Goal: Book appointment/travel/reservation

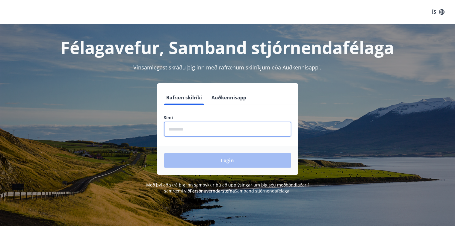
click at [190, 132] on input "phone" at bounding box center [227, 129] width 127 height 15
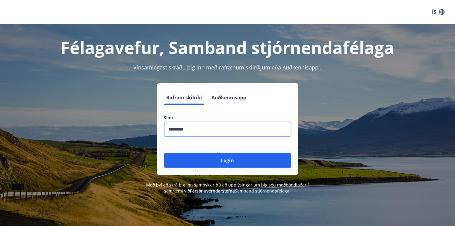
type input "********"
click at [164, 153] on button "Login" at bounding box center [227, 160] width 127 height 14
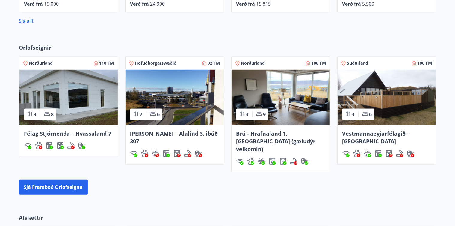
scroll to position [376, 0]
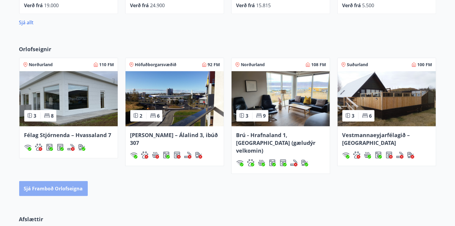
click at [71, 186] on font "Sjá framboð orlofseigna" at bounding box center [53, 189] width 59 height 7
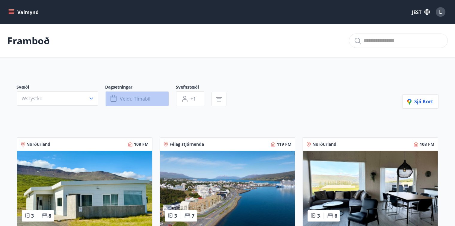
click at [128, 101] on font "Veldu tímabil" at bounding box center [135, 99] width 31 height 7
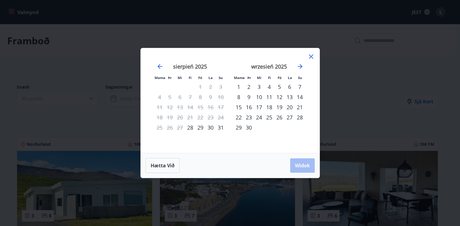
click at [281, 117] on font "26" at bounding box center [279, 117] width 6 height 7
click at [302, 118] on font "28" at bounding box center [300, 117] width 6 height 7
click at [305, 164] on font "Widok" at bounding box center [302, 165] width 15 height 7
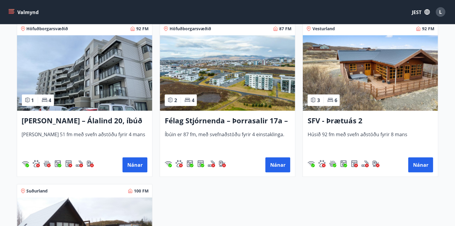
scroll to position [240, 0]
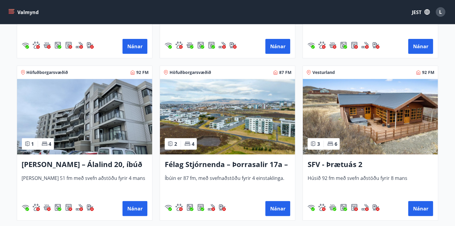
click at [406, 128] on img at bounding box center [370, 116] width 135 height 75
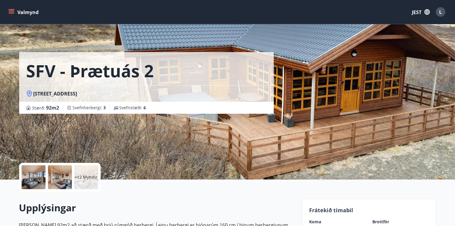
click at [31, 186] on div at bounding box center [34, 177] width 24 height 24
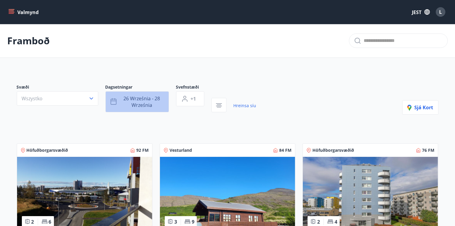
click at [139, 102] on font "26 września - 28 września" at bounding box center [142, 101] width 37 height 13
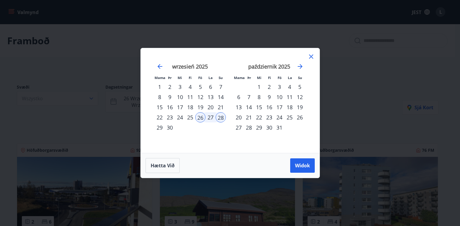
click at [160, 129] on font "29" at bounding box center [160, 127] width 6 height 7
click at [200, 116] on font "26" at bounding box center [200, 117] width 6 height 7
click at [163, 125] on div "29" at bounding box center [160, 127] width 10 height 10
click at [295, 165] on font "Widok" at bounding box center [302, 165] width 15 height 7
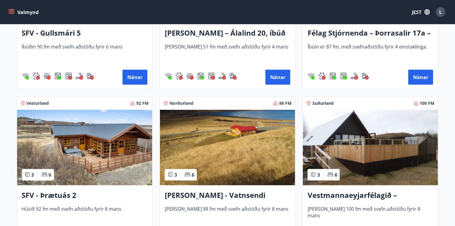
scroll to position [394, 0]
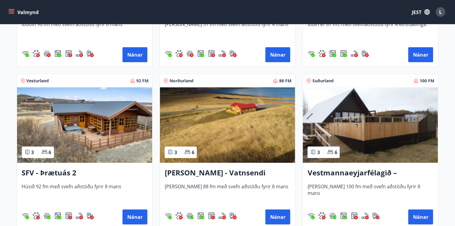
click at [243, 118] on img at bounding box center [227, 124] width 135 height 75
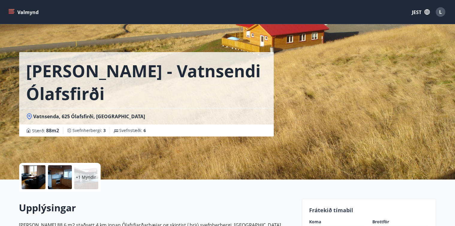
click at [32, 175] on div at bounding box center [34, 177] width 24 height 24
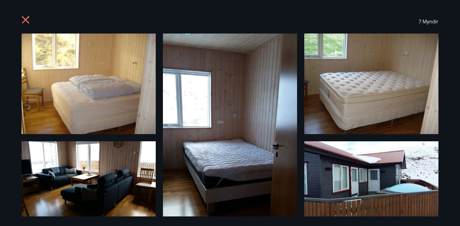
click at [28, 19] on icon at bounding box center [27, 21] width 10 height 10
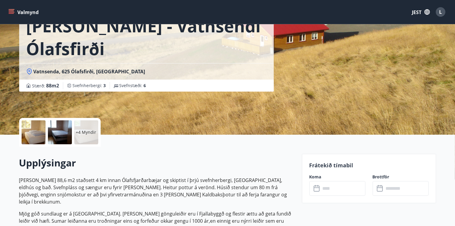
scroll to position [19, 0]
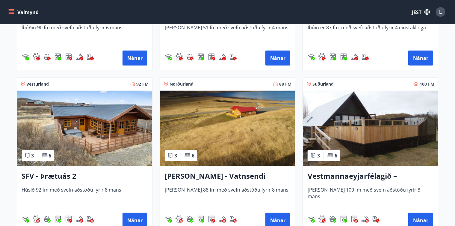
scroll to position [390, 0]
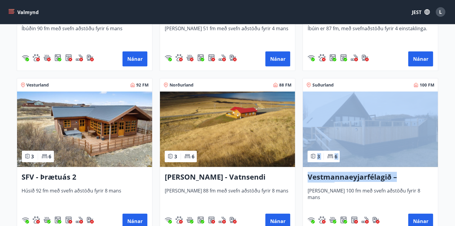
drag, startPoint x: 447, startPoint y: 162, endPoint x: 447, endPoint y: 183, distance: 21.3
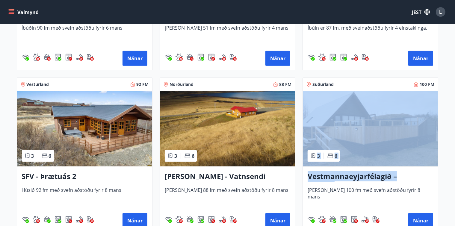
scroll to position [391, 0]
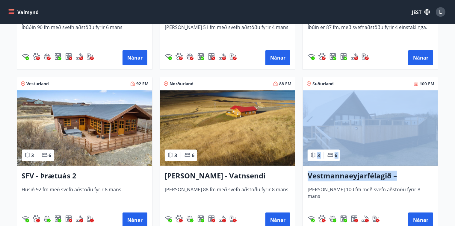
click at [113, 130] on img at bounding box center [84, 127] width 135 height 75
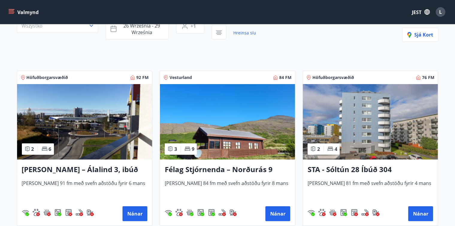
scroll to position [73, 0]
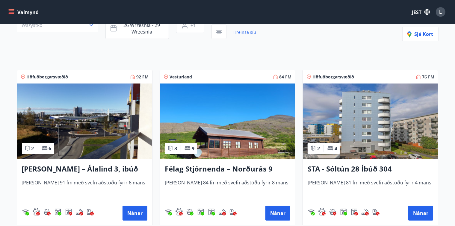
click at [245, 131] on img at bounding box center [227, 121] width 135 height 75
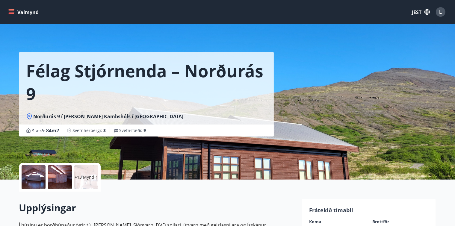
click at [29, 117] on icon at bounding box center [29, 116] width 2 height 2
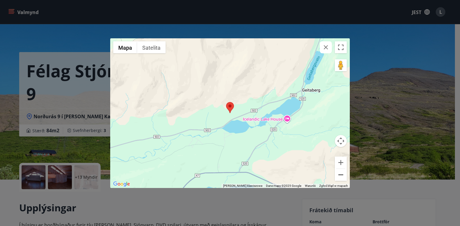
click at [340, 177] on button "Pomniejsz" at bounding box center [341, 175] width 12 height 12
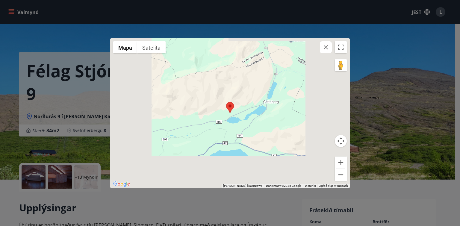
click at [340, 177] on button "Pomniejsz" at bounding box center [341, 175] width 12 height 12
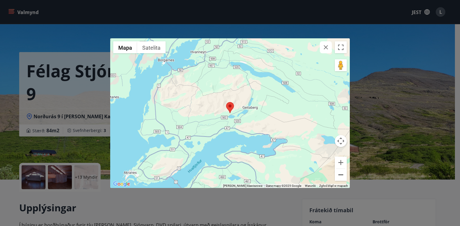
click at [340, 177] on button "Pomniejsz" at bounding box center [341, 175] width 12 height 12
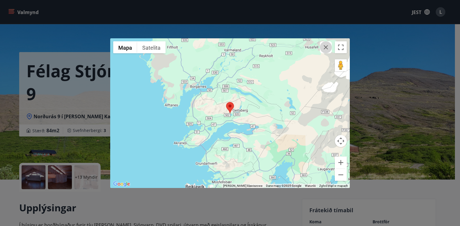
click at [325, 48] on icon "button" at bounding box center [326, 47] width 4 height 4
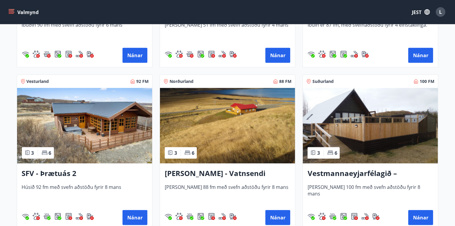
scroll to position [394, 0]
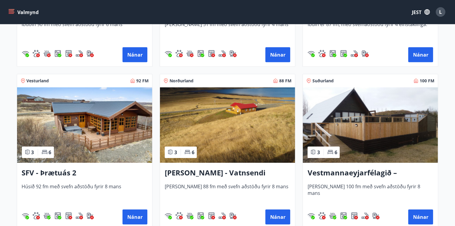
click at [384, 124] on img at bounding box center [370, 124] width 135 height 75
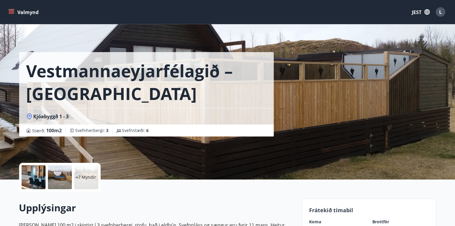
click at [30, 175] on div at bounding box center [34, 177] width 24 height 24
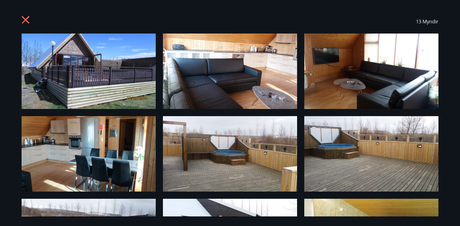
click at [460, 105] on div "13 Myndir" at bounding box center [230, 113] width 460 height 226
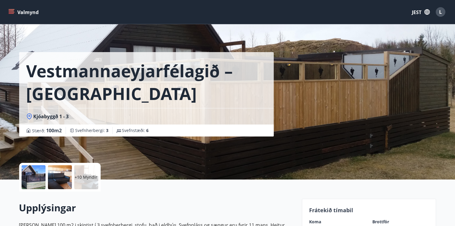
click at [30, 175] on div at bounding box center [34, 177] width 24 height 24
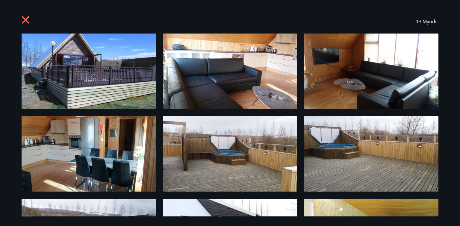
click at [127, 81] on img at bounding box center [89, 71] width 134 height 75
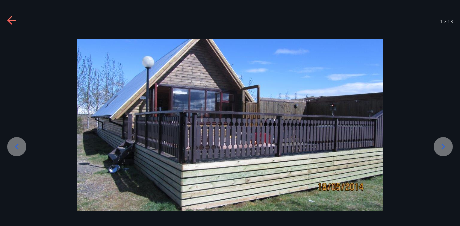
click at [446, 148] on icon at bounding box center [443, 147] width 10 height 10
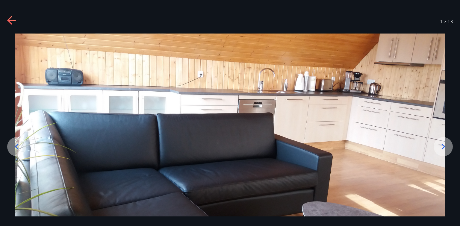
click at [446, 148] on icon at bounding box center [443, 147] width 10 height 10
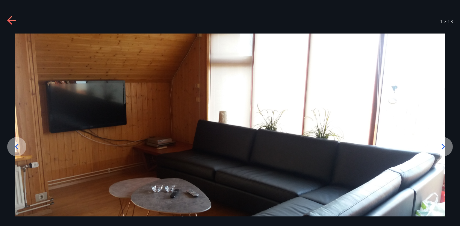
click at [446, 148] on icon at bounding box center [443, 147] width 10 height 10
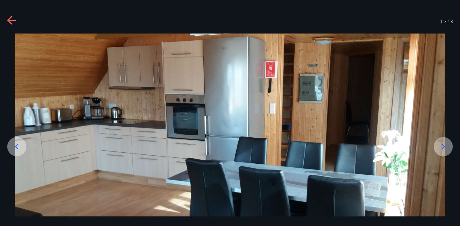
click at [447, 150] on icon at bounding box center [443, 147] width 10 height 10
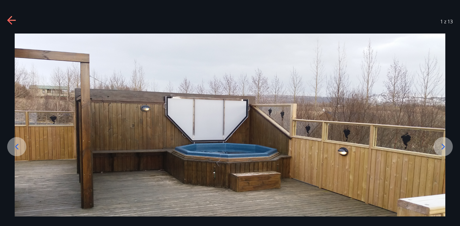
click at [440, 143] on icon at bounding box center [443, 147] width 10 height 10
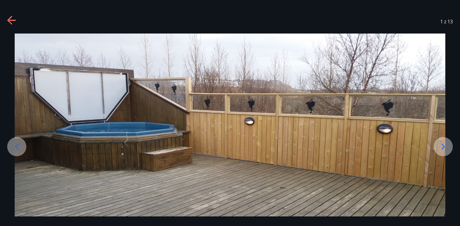
click at [440, 143] on icon at bounding box center [443, 147] width 10 height 10
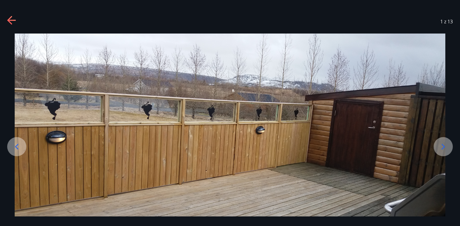
click at [440, 143] on icon at bounding box center [443, 147] width 10 height 10
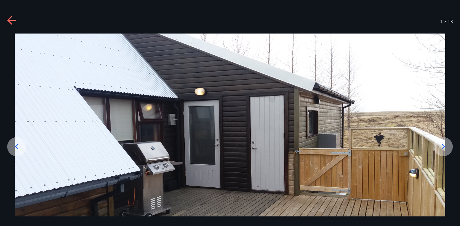
click at [440, 143] on icon at bounding box center [443, 147] width 10 height 10
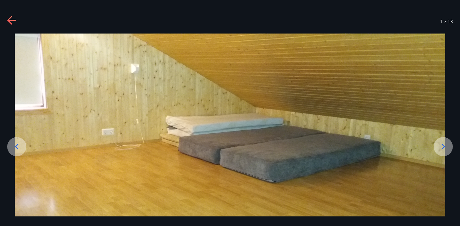
click at [440, 142] on icon at bounding box center [443, 147] width 10 height 10
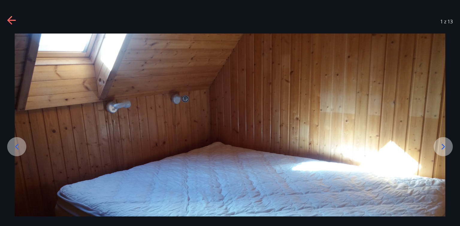
click at [439, 142] on icon at bounding box center [443, 147] width 10 height 10
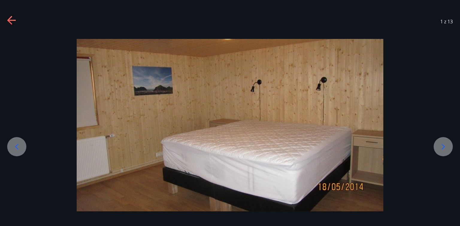
click at [439, 142] on icon at bounding box center [443, 147] width 10 height 10
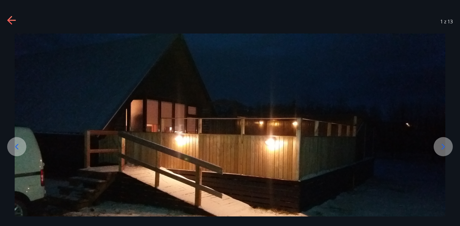
click at [439, 142] on icon at bounding box center [443, 147] width 10 height 10
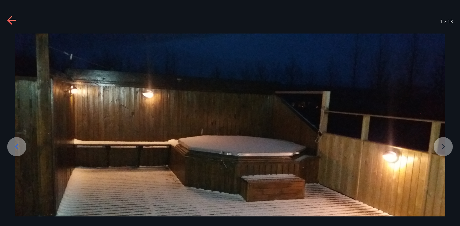
click at [441, 144] on img at bounding box center [230, 155] width 431 height 242
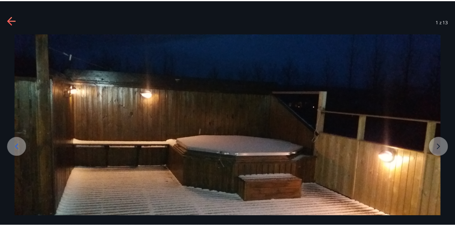
scroll to position [24, 0]
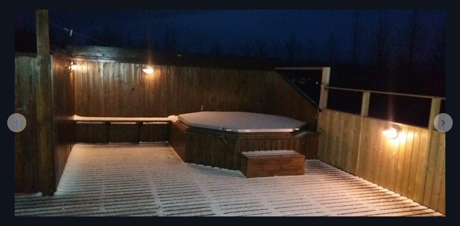
click at [441, 144] on img at bounding box center [230, 131] width 431 height 242
click at [439, 123] on img at bounding box center [230, 131] width 431 height 242
click at [439, 124] on img at bounding box center [230, 131] width 431 height 242
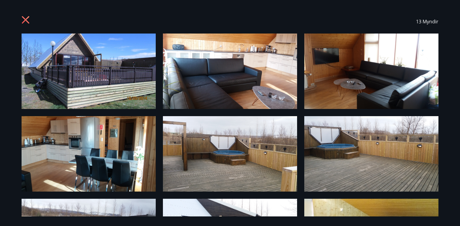
click at [27, 20] on icon at bounding box center [27, 21] width 10 height 10
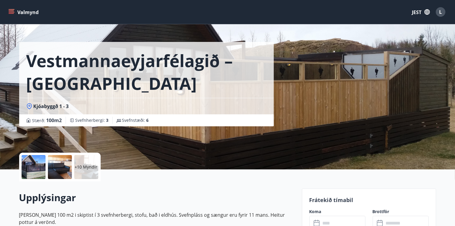
scroll to position [0, 0]
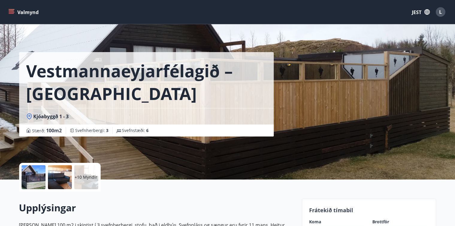
click at [12, 13] on icon "menu" at bounding box center [11, 13] width 5 height 1
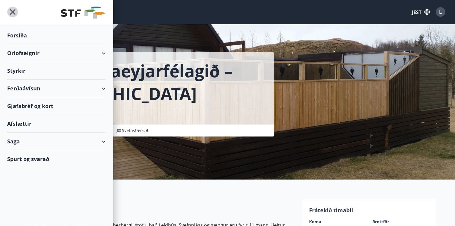
click at [11, 13] on icon "menu" at bounding box center [13, 12] width 6 height 6
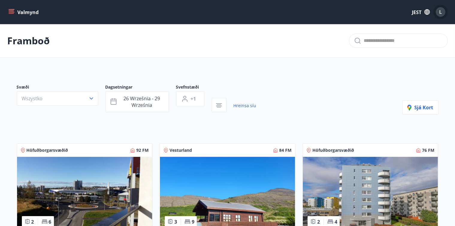
click at [441, 13] on font "L" at bounding box center [440, 12] width 3 height 7
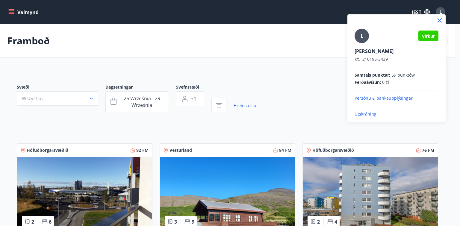
click at [436, 81] on div "Ferðaávísun : 0 zł" at bounding box center [397, 82] width 84 height 6
click at [397, 99] on font "Persónu & bankaupplýsingar" at bounding box center [384, 98] width 58 height 6
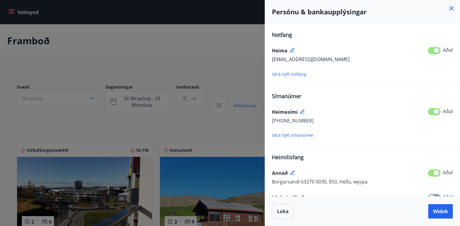
click at [235, 43] on div at bounding box center [230, 113] width 460 height 226
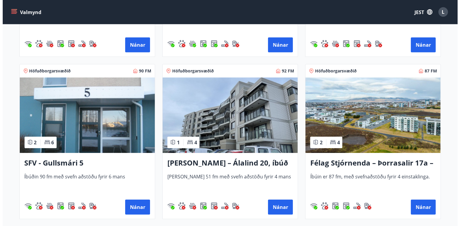
scroll to position [33, 0]
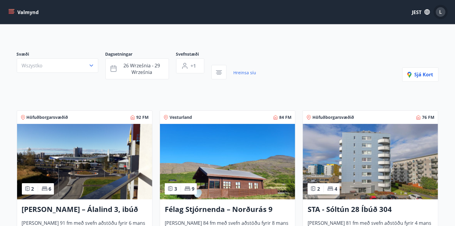
click at [444, 13] on div "L" at bounding box center [441, 12] width 10 height 10
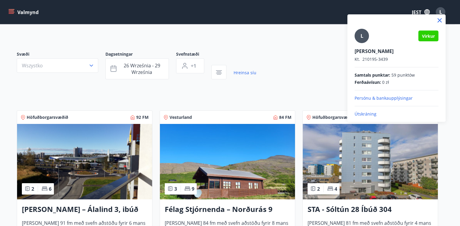
click at [363, 114] on font "Útskráning" at bounding box center [366, 114] width 22 height 6
